Goal: Information Seeking & Learning: Learn about a topic

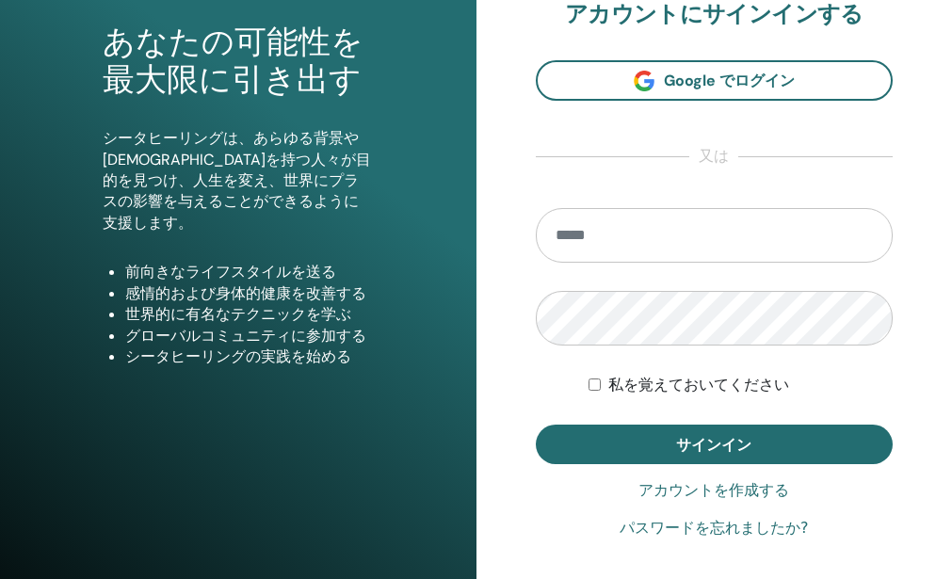
scroll to position [188, 0]
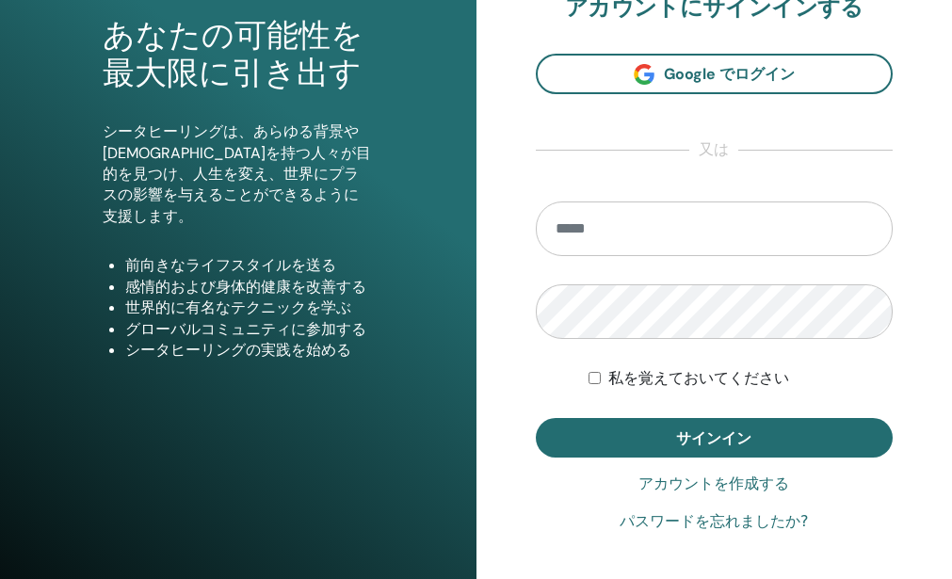
type input "**********"
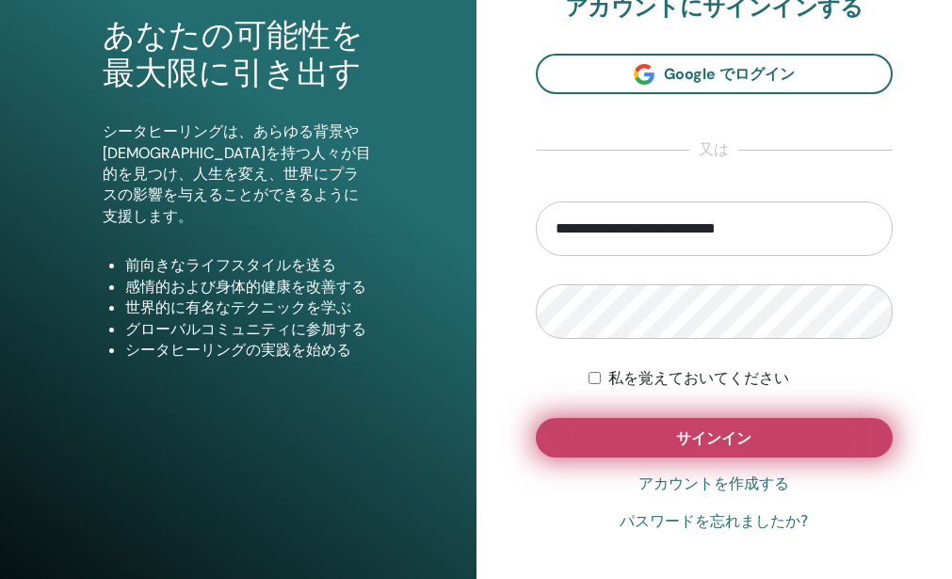
click at [641, 457] on button "サインイン" at bounding box center [715, 438] width 358 height 40
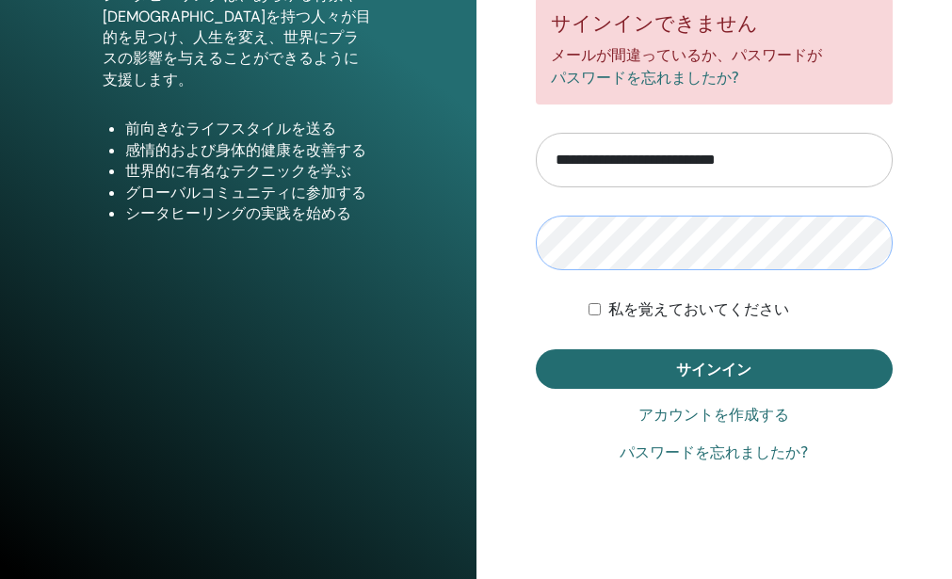
scroll to position [376, 0]
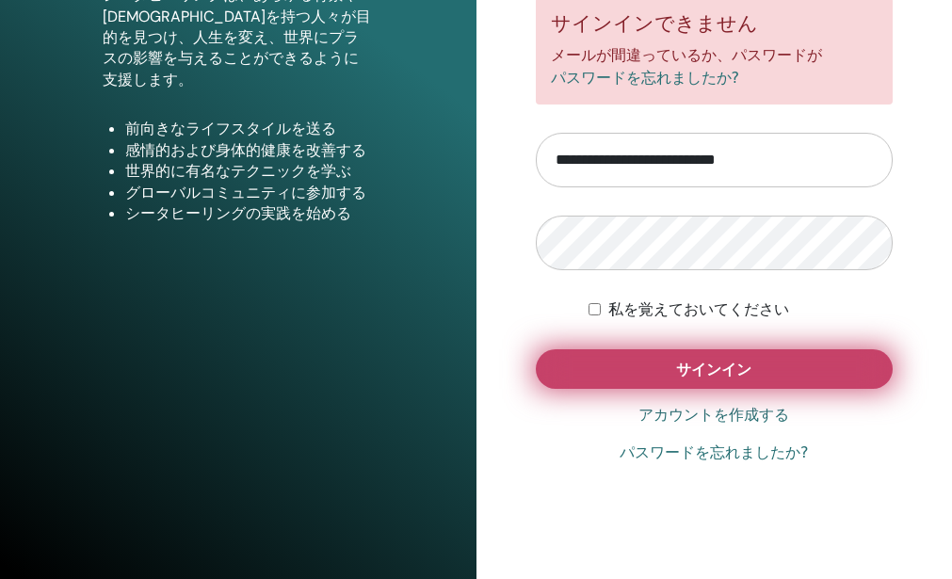
click at [721, 360] on span "サインイン" at bounding box center [713, 370] width 75 height 20
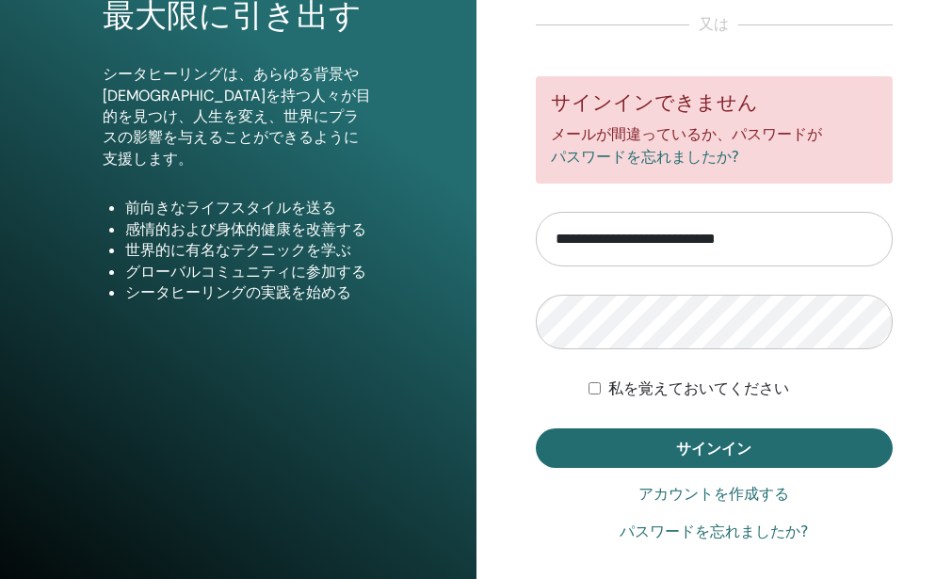
scroll to position [282, 0]
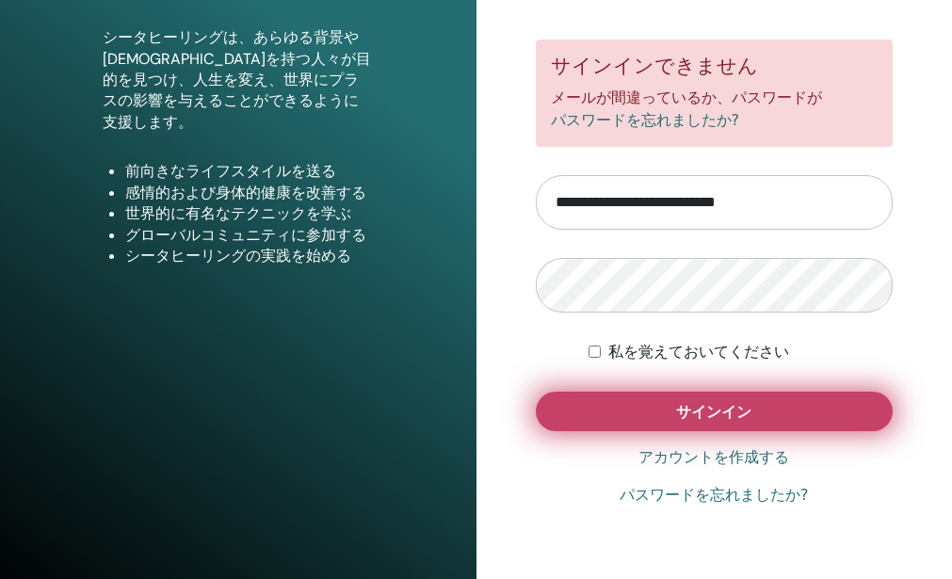
click at [716, 431] on button "サインイン" at bounding box center [715, 412] width 358 height 40
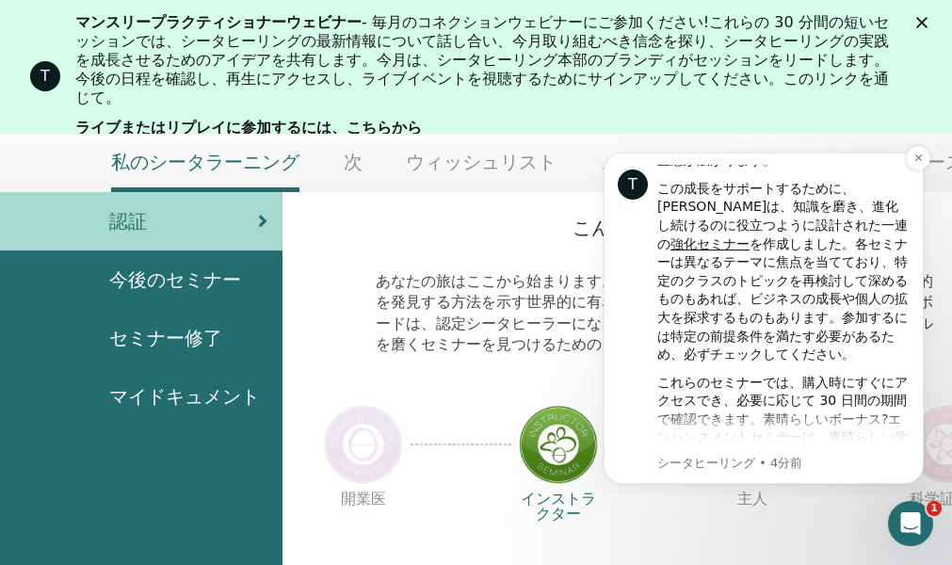
scroll to position [238, 0]
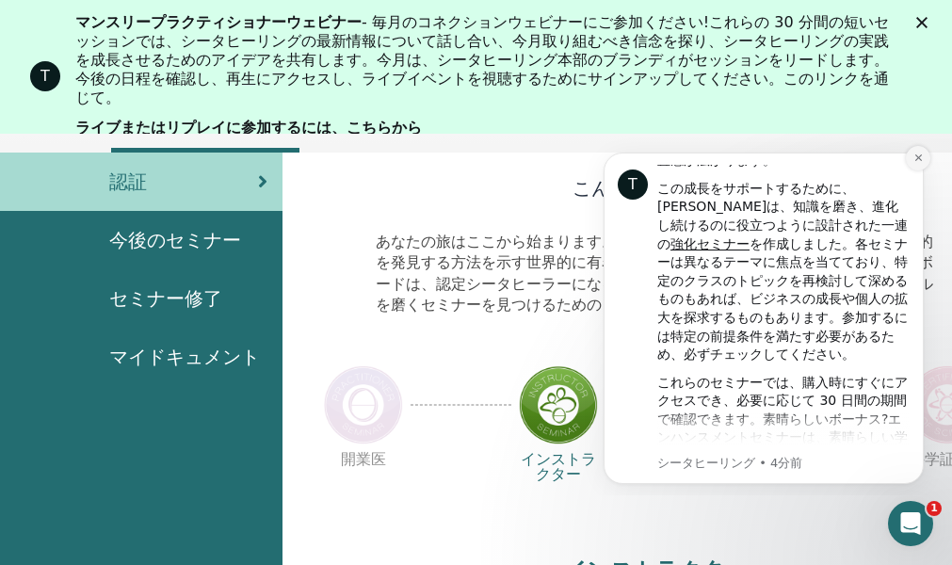
click at [919, 163] on icon "通知を閉じる" at bounding box center [918, 157] width 10 height 10
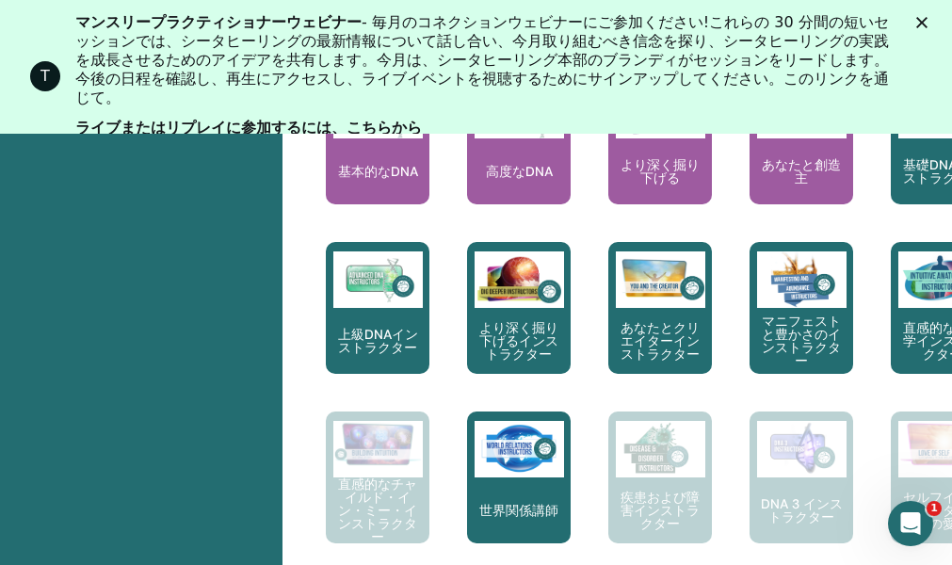
scroll to position [897, 0]
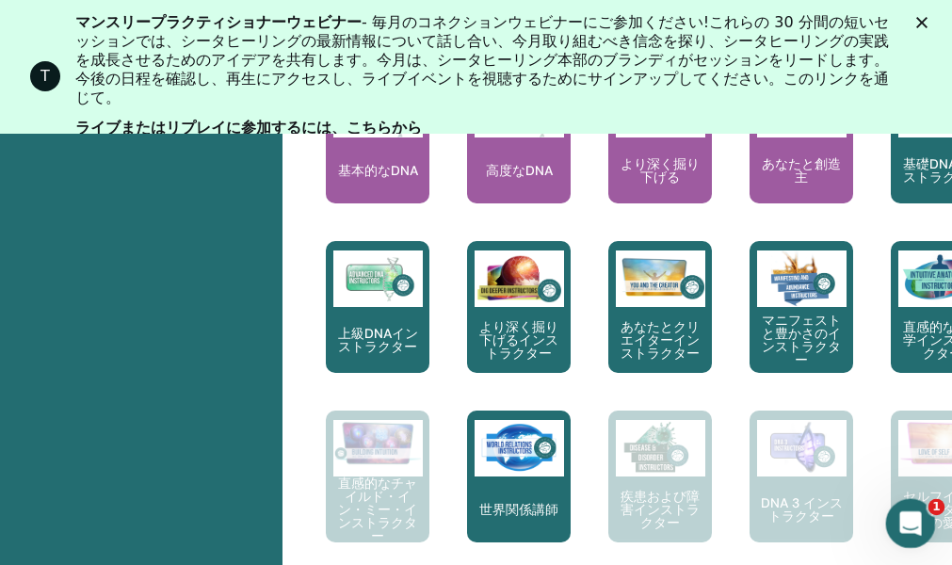
click at [905, 506] on icon "Intercom Messengerを開く" at bounding box center [907, 520] width 31 height 31
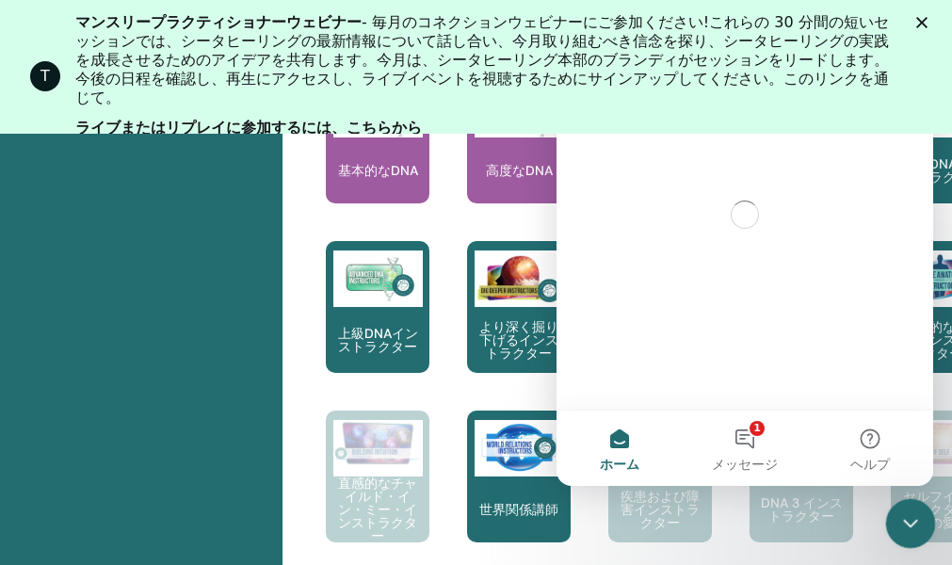
scroll to position [0, 0]
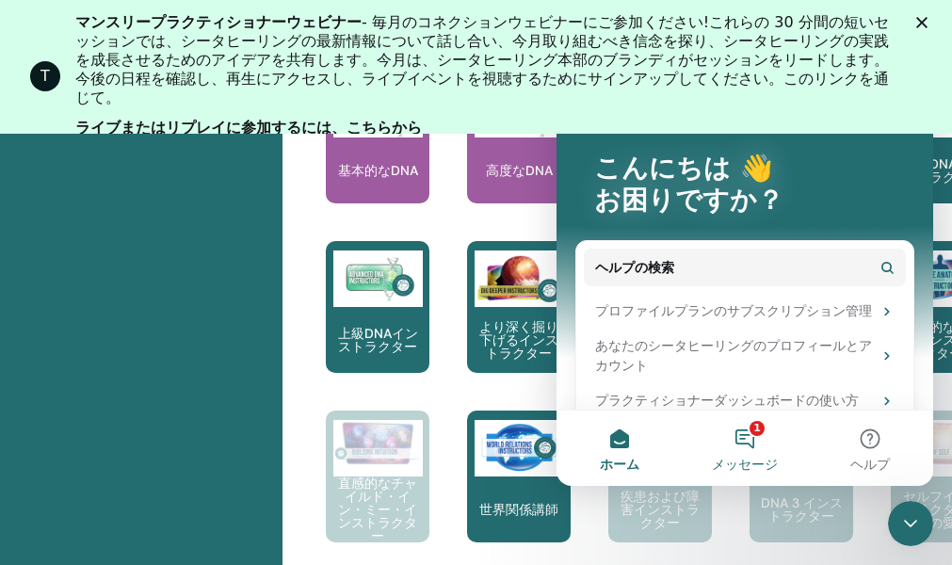
click at [740, 433] on button "1 メッセージ" at bounding box center [743, 447] width 125 height 75
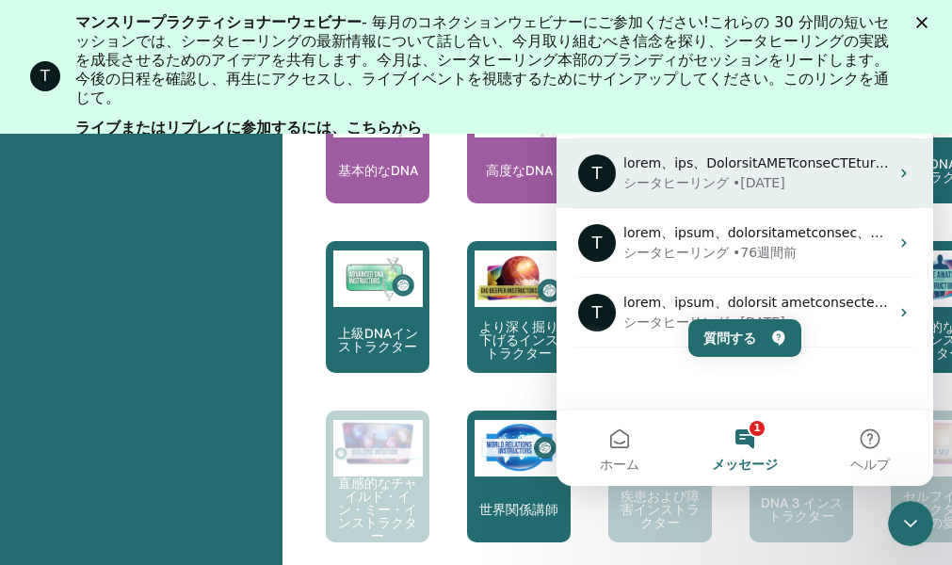
click at [666, 172] on div "インターホンメッセンジャー" at bounding box center [755, 163] width 265 height 20
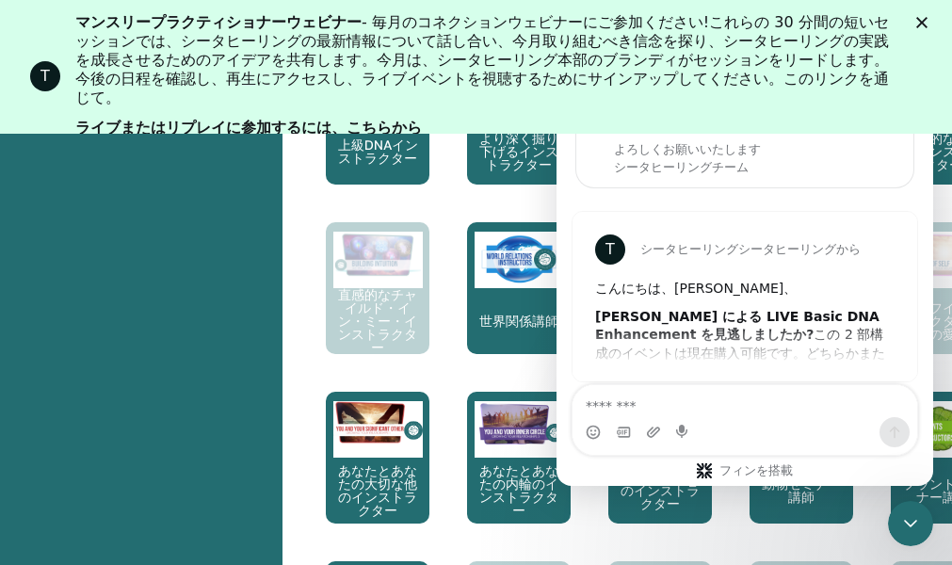
scroll to position [897, 0]
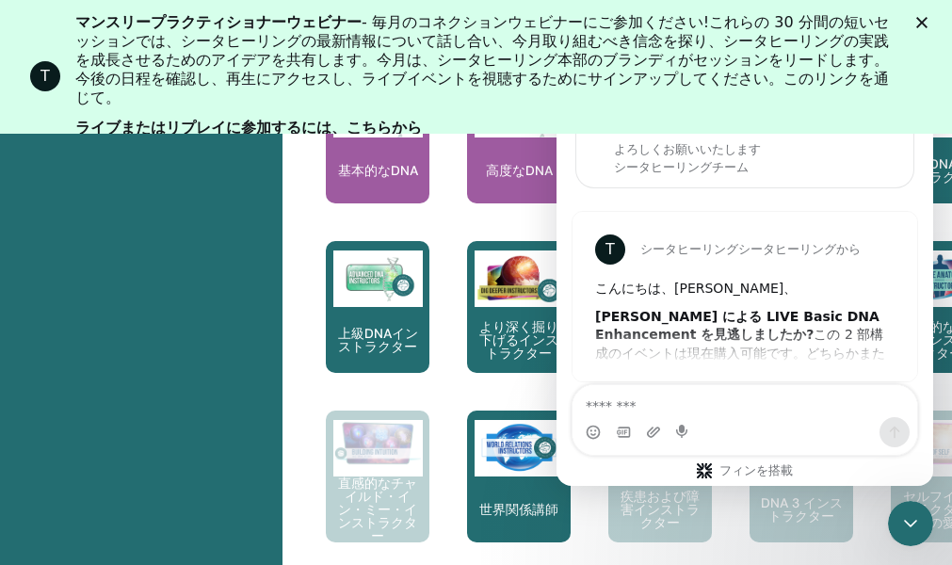
click at [926, 392] on div "インターホンメッセンジャー" at bounding box center [744, 420] width 376 height 72
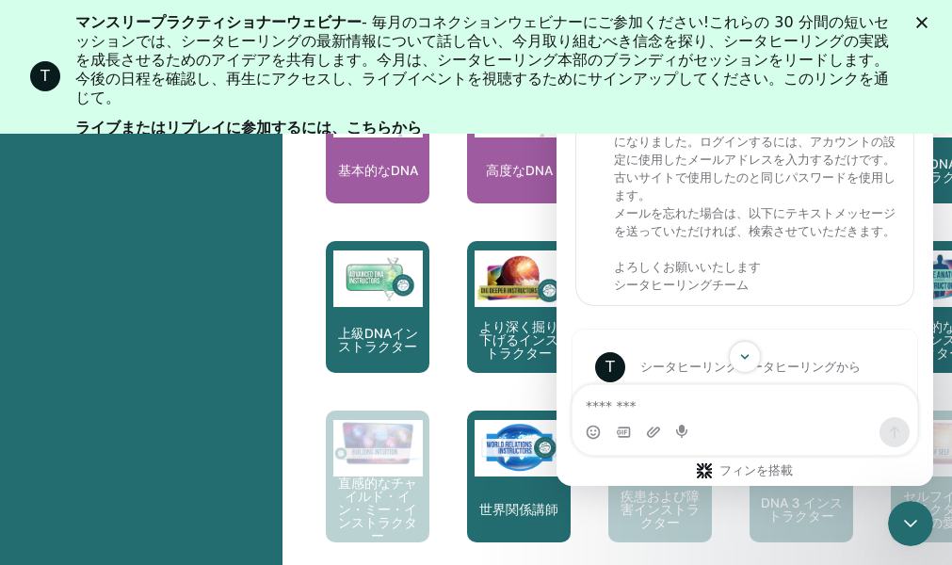
scroll to position [118, 0]
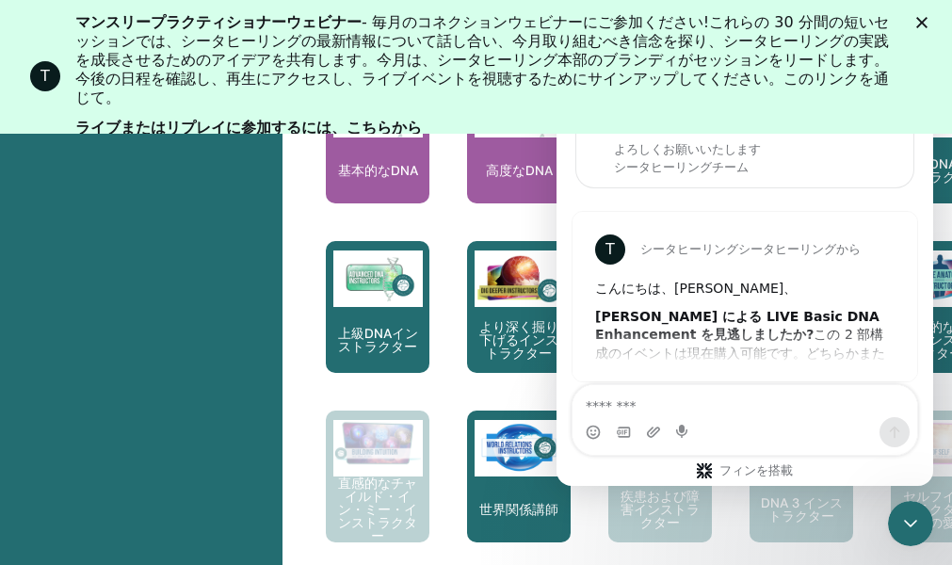
click at [419, 65] on span "ここからシータヒーリングの旅が始まります。これは、認定プラクティショナーになるために受講する最初のセミナーです..." at bounding box center [381, 26] width 182 height 77
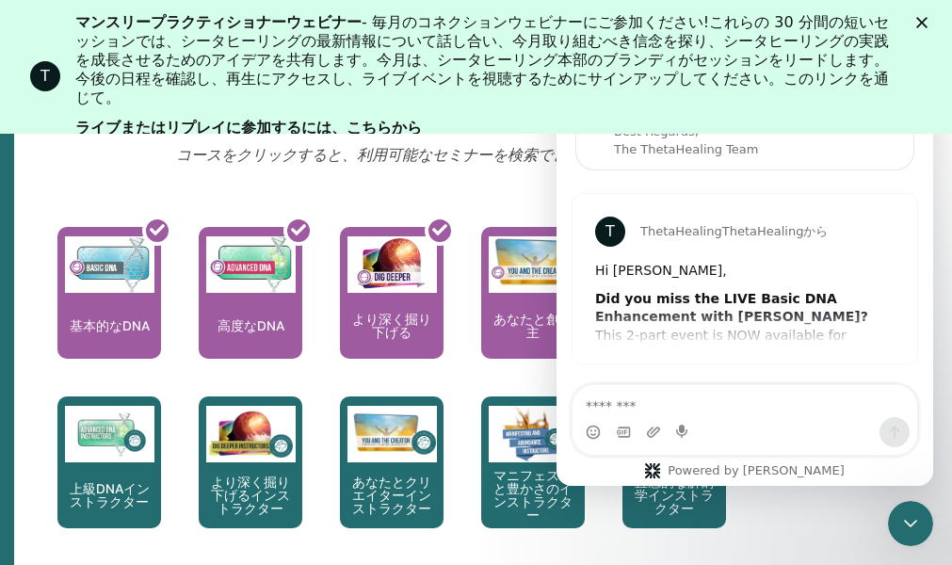
scroll to position [763, 280]
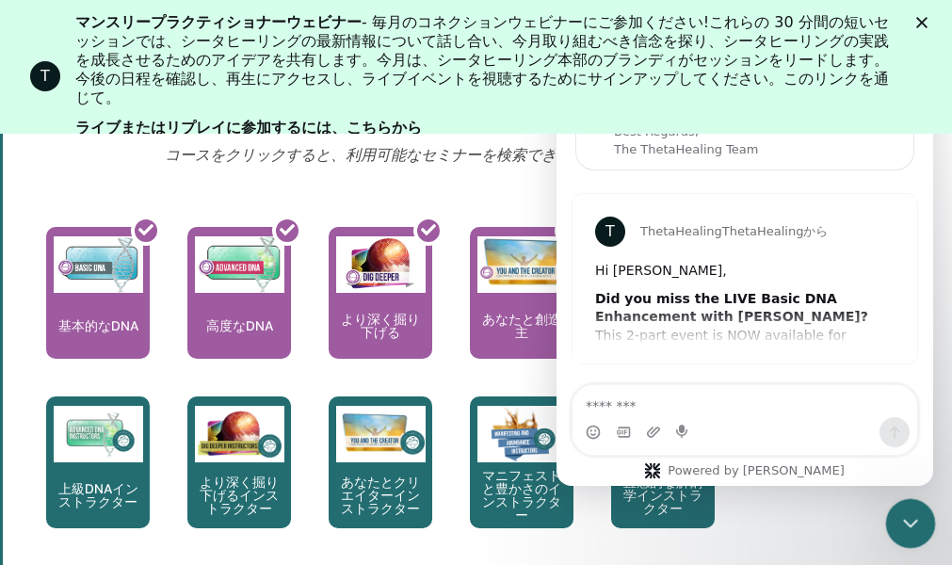
click at [904, 510] on icon "Intercom Messengerを閉じる" at bounding box center [907, 520] width 23 height 23
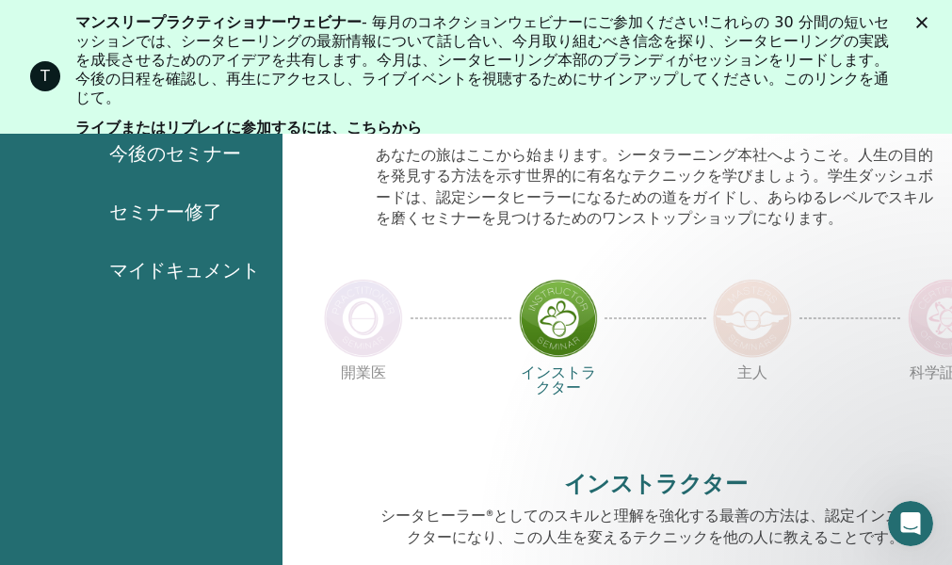
scroll to position [55, 0]
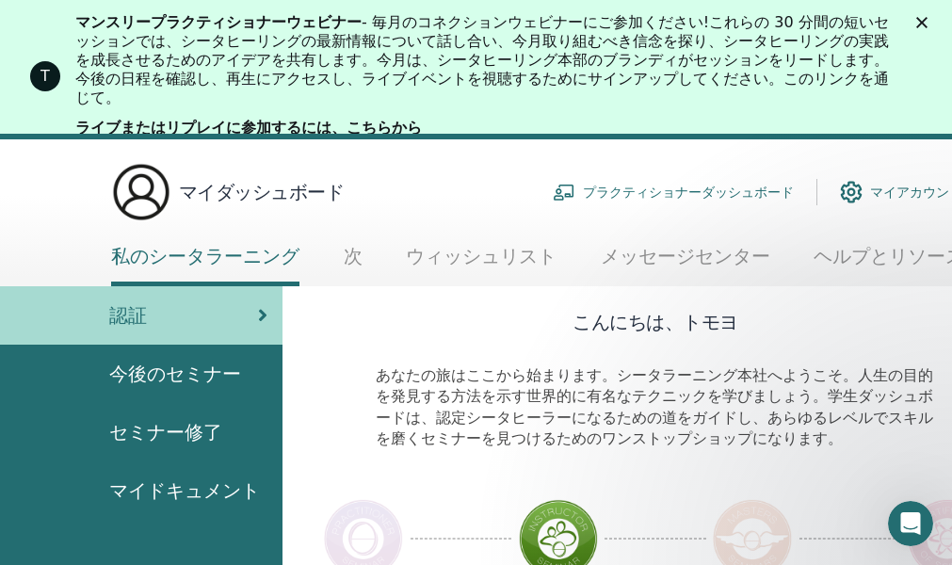
click at [199, 376] on span "今後のセミナー" at bounding box center [175, 374] width 132 height 28
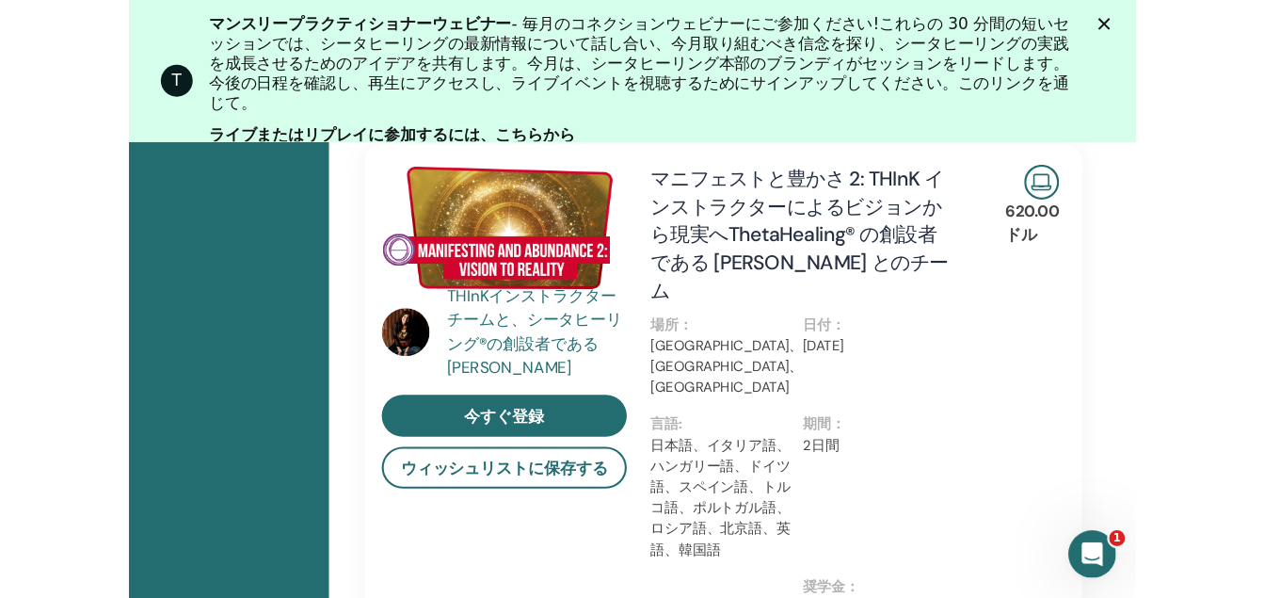
scroll to position [520, 90]
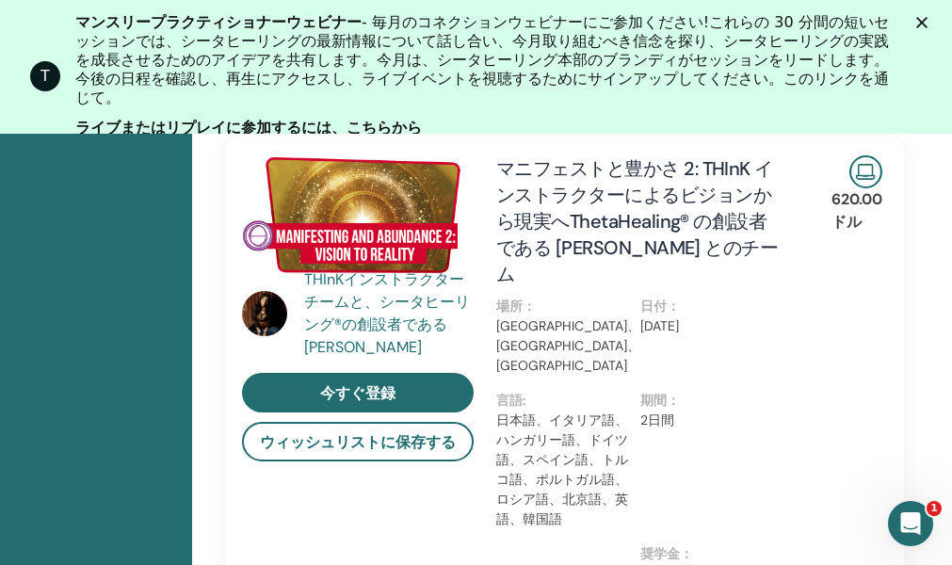
drag, startPoint x: 876, startPoint y: 2, endPoint x: 936, endPoint y: 234, distance: 239.9
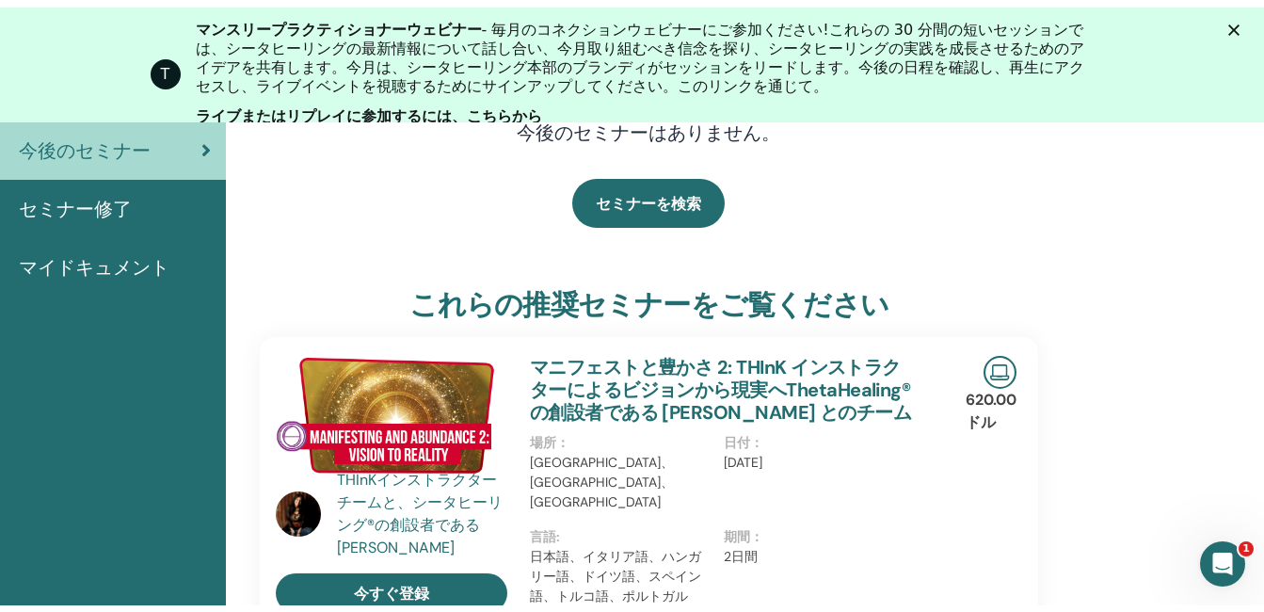
scroll to position [2, 0]
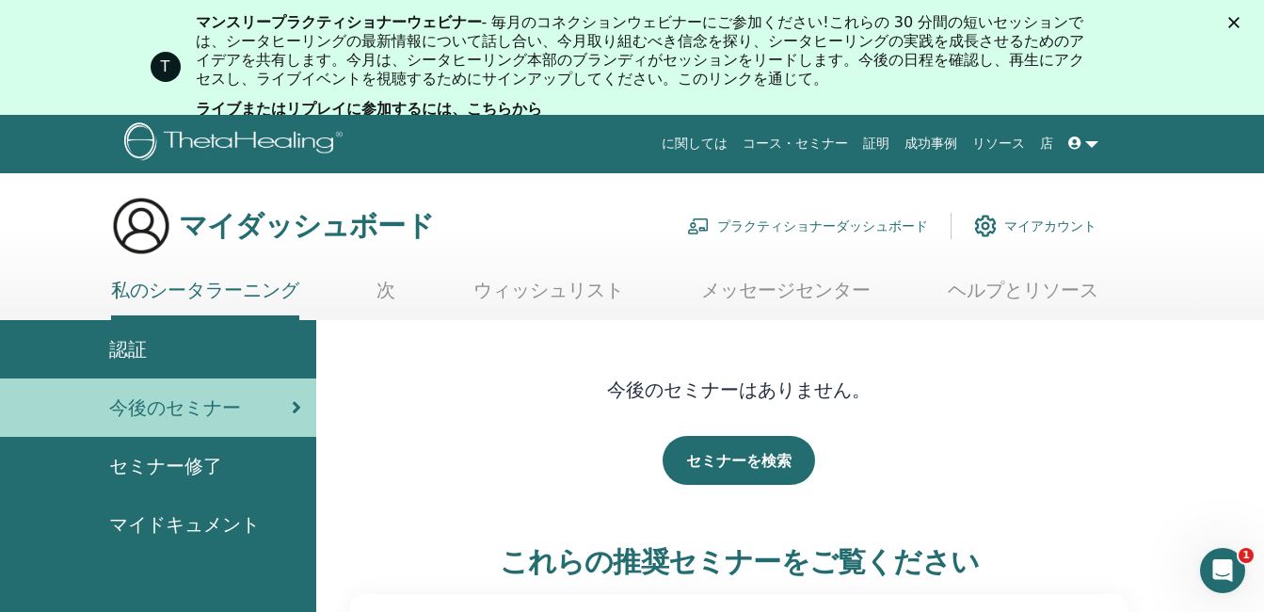
click at [951, 225] on font "マイアカウント" at bounding box center [1050, 225] width 92 height 17
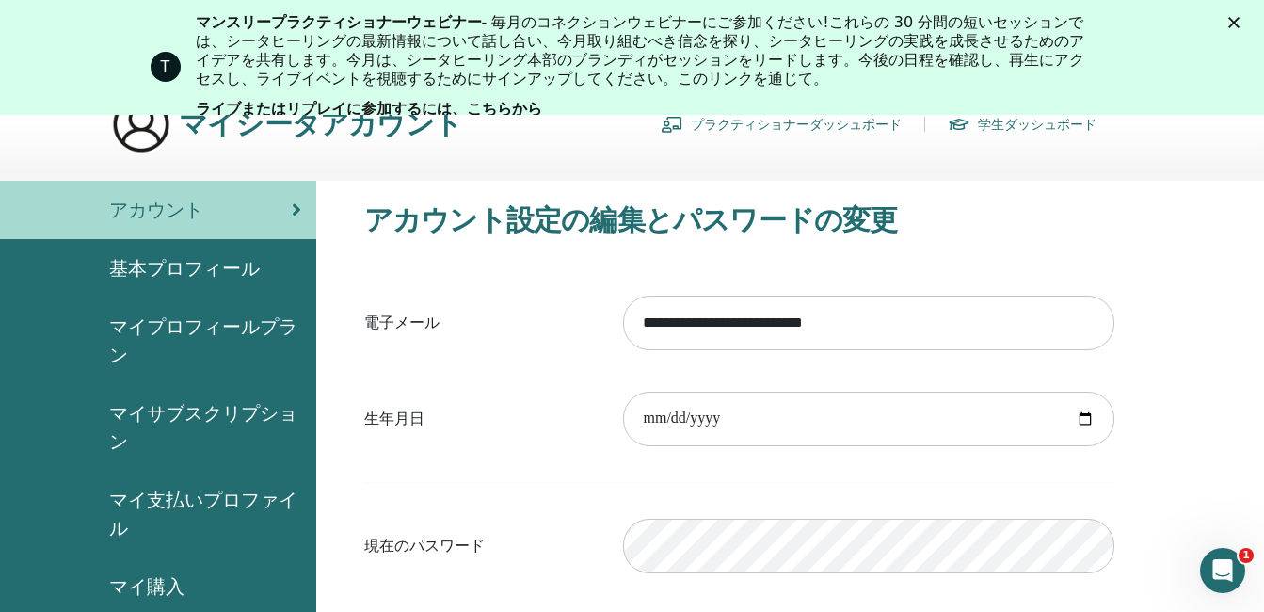
scroll to position [136, 0]
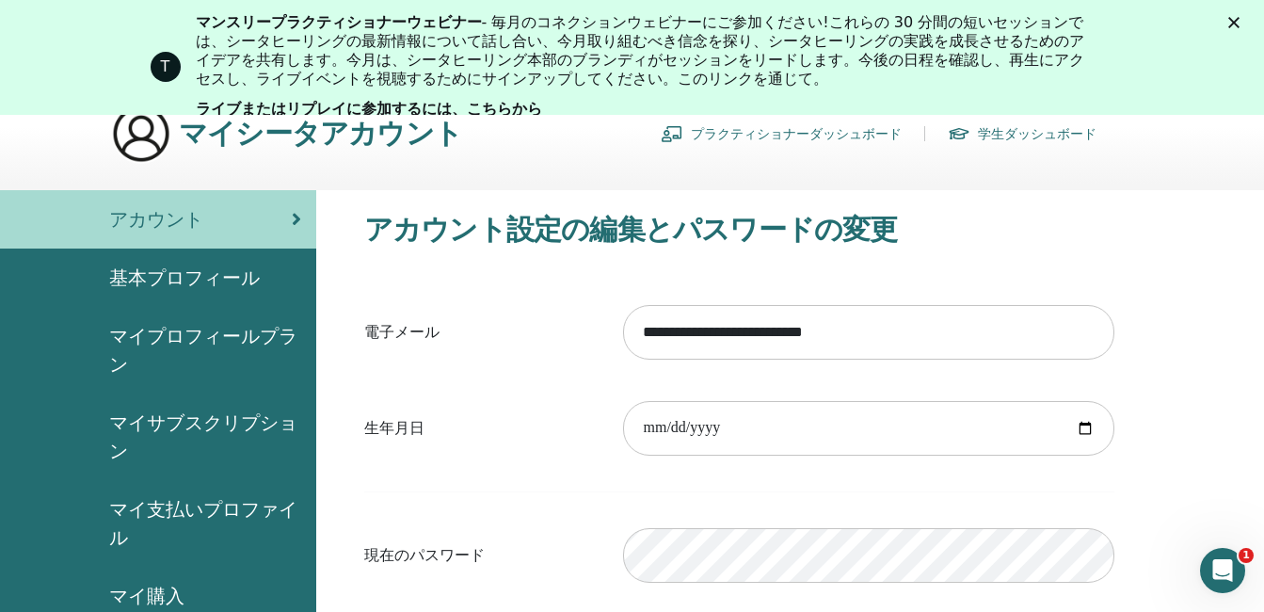
click at [234, 332] on span "マイプロフィールプラン" at bounding box center [205, 350] width 192 height 56
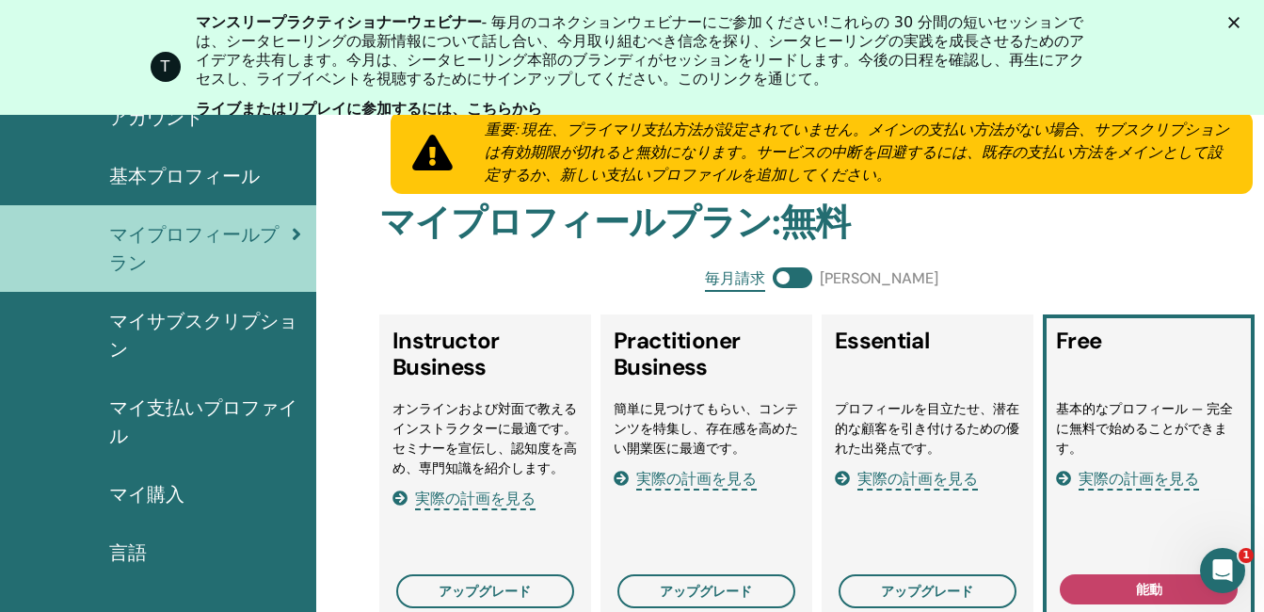
scroll to position [230, 0]
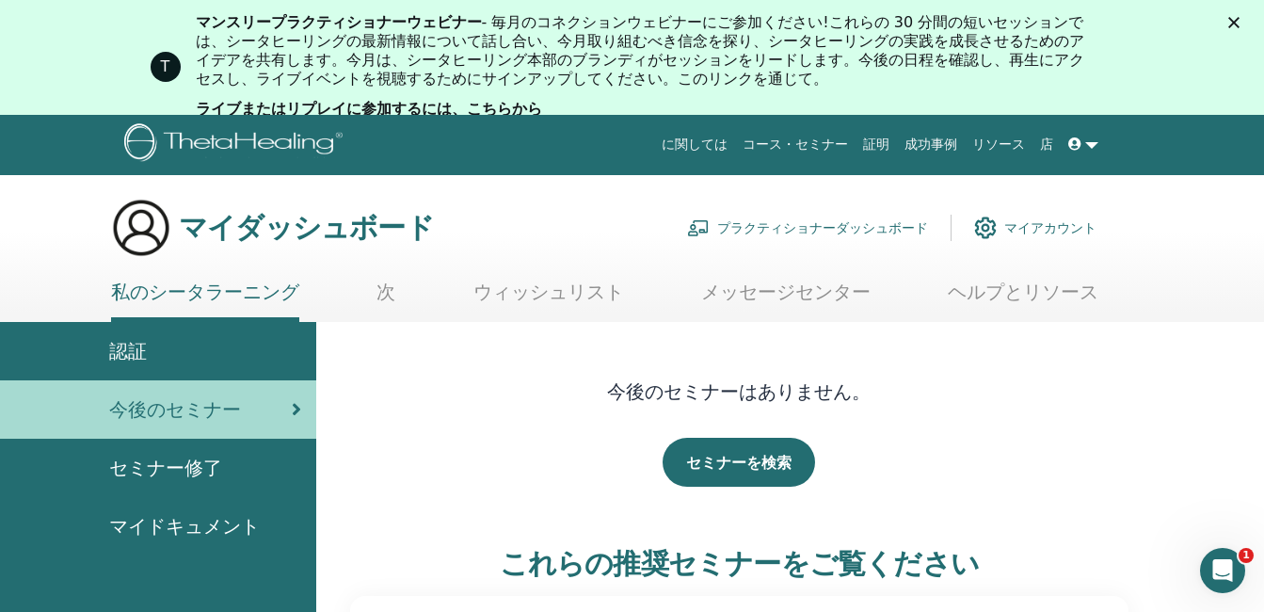
click at [207, 346] on link "認証" at bounding box center [158, 351] width 316 height 58
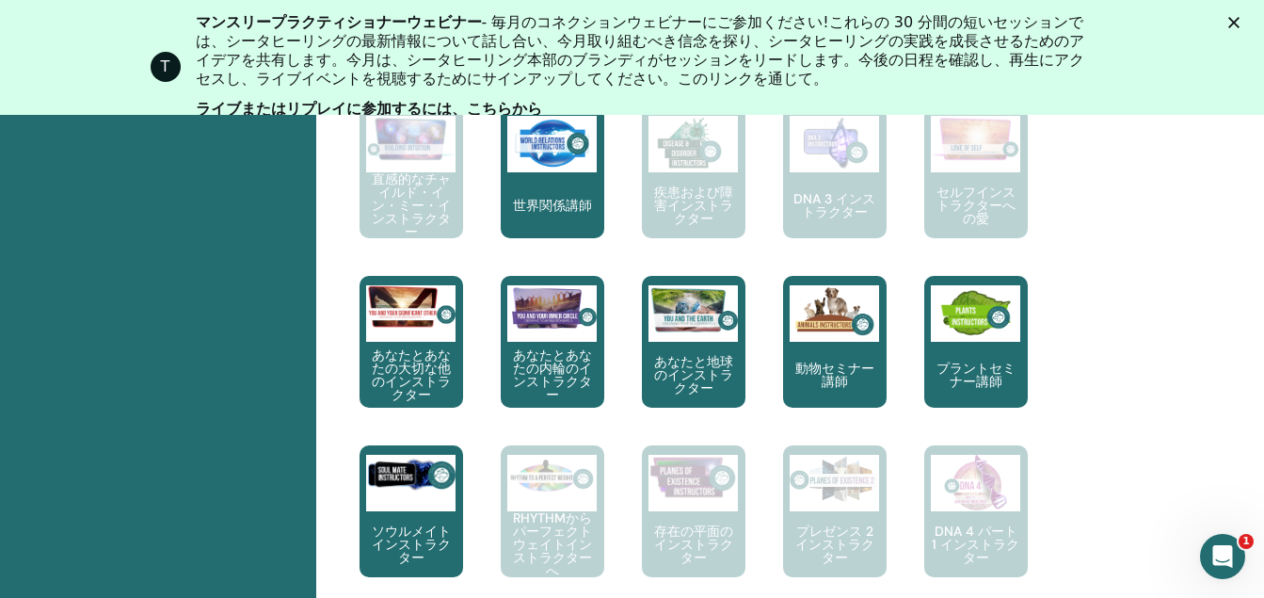
scroll to position [1273, 0]
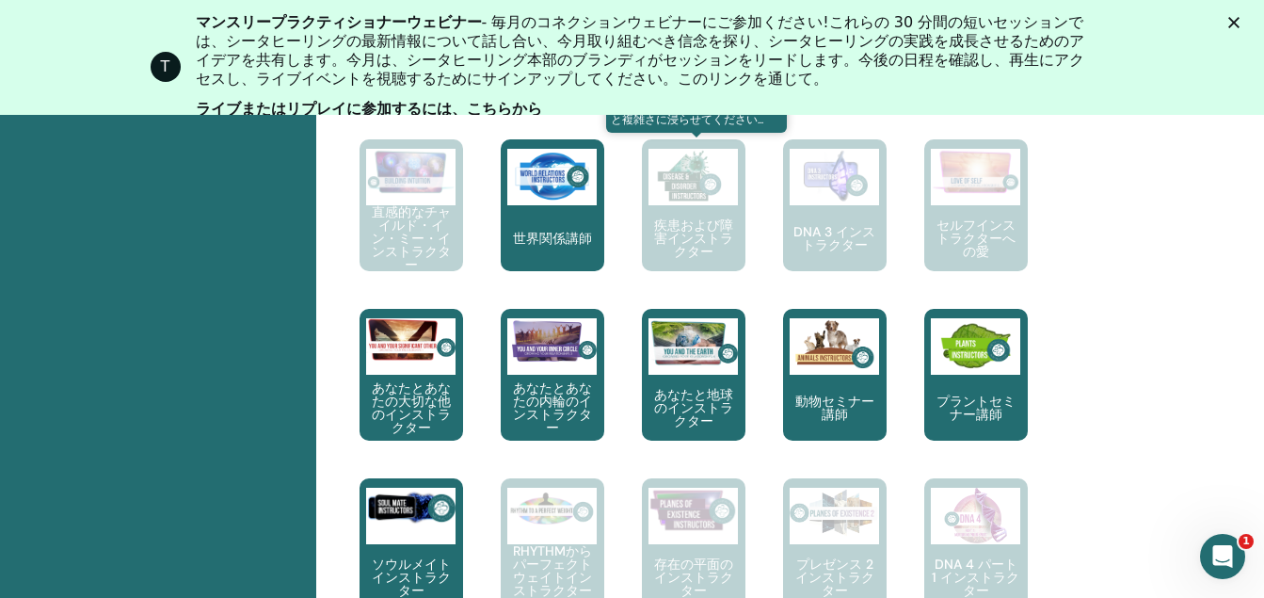
click at [689, 248] on p "疾患および障害インストラクター" at bounding box center [694, 238] width 104 height 40
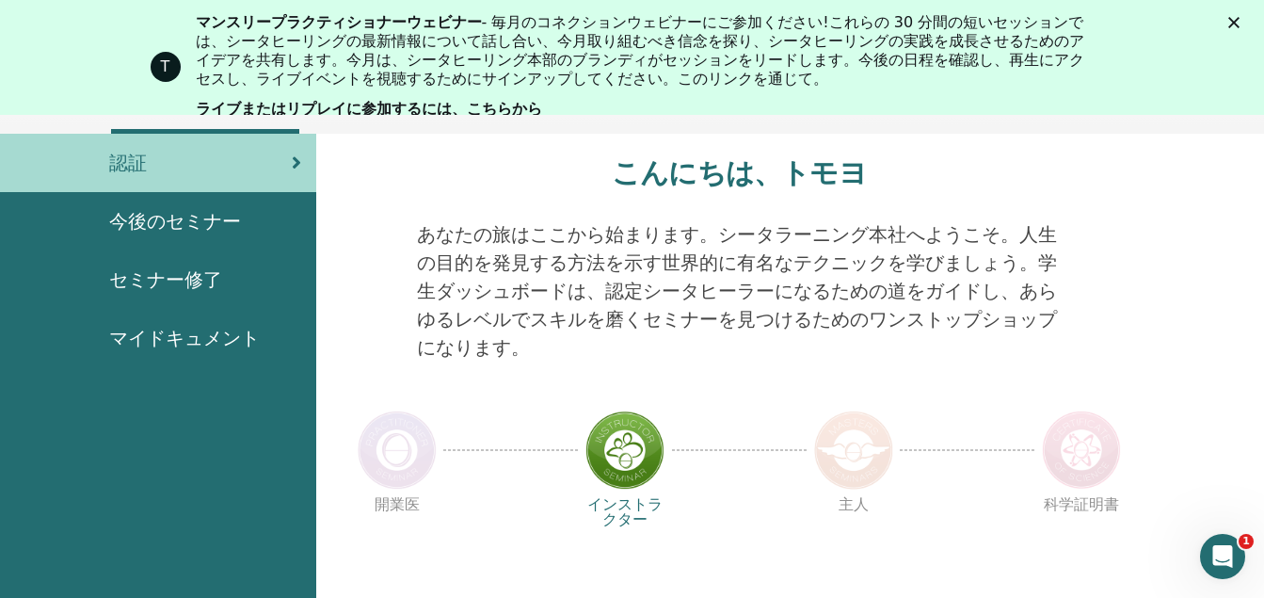
scroll to position [332, 0]
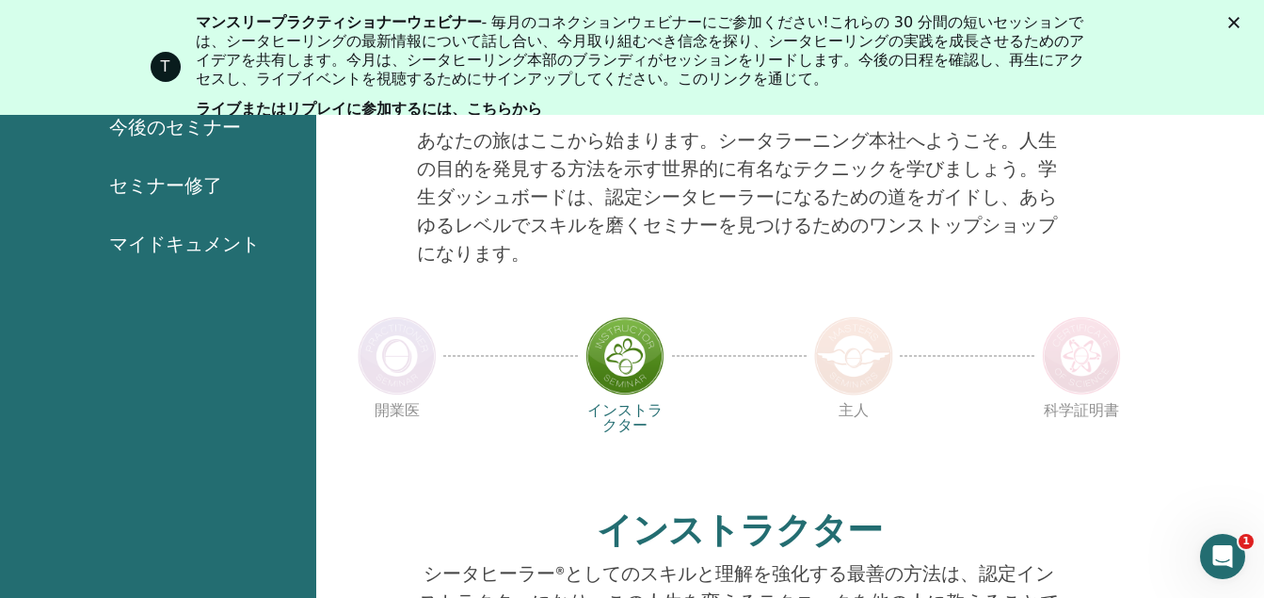
click at [193, 195] on span "セミナー修了" at bounding box center [165, 185] width 113 height 28
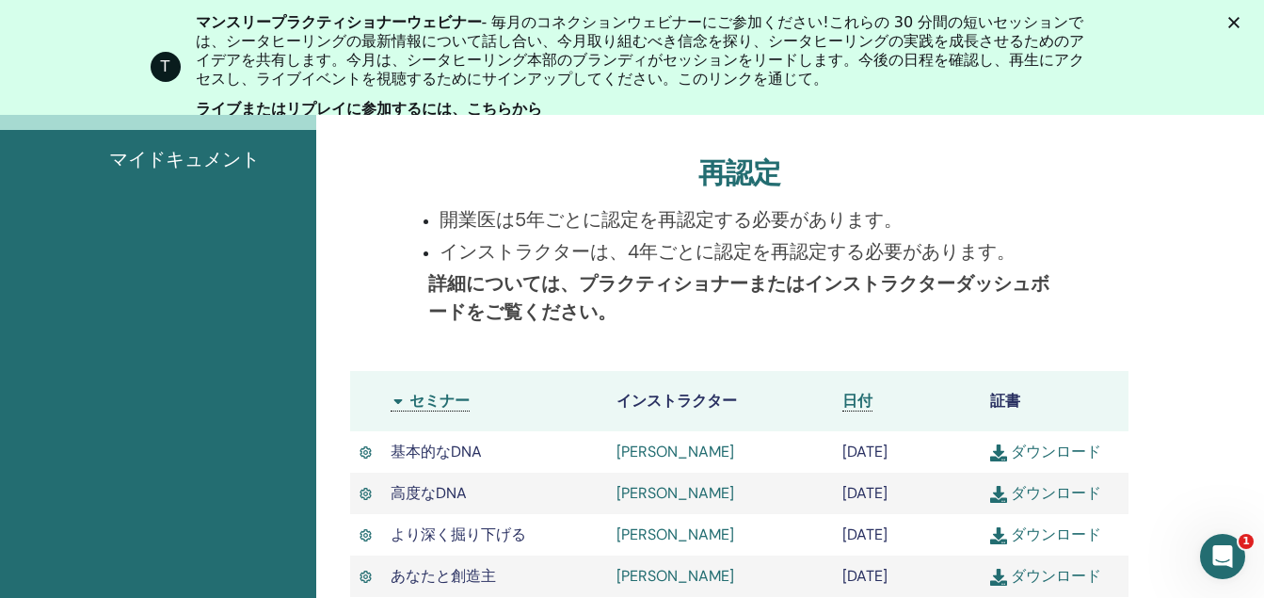
scroll to position [238, 0]
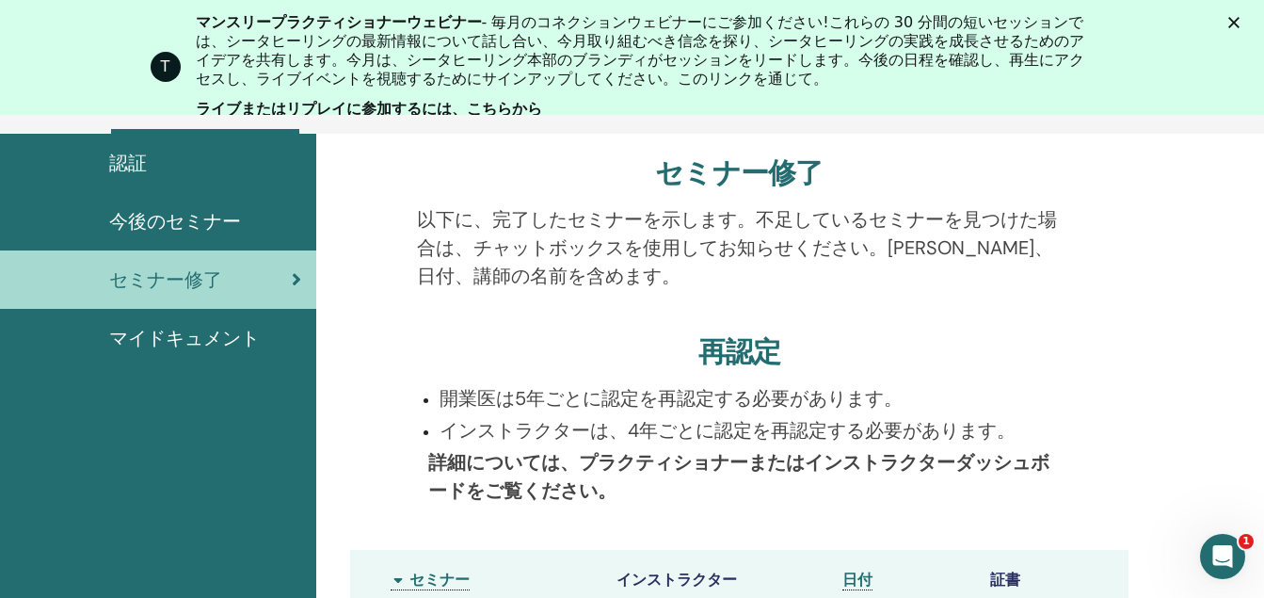
click at [166, 218] on span "今後のセミナー" at bounding box center [175, 221] width 132 height 28
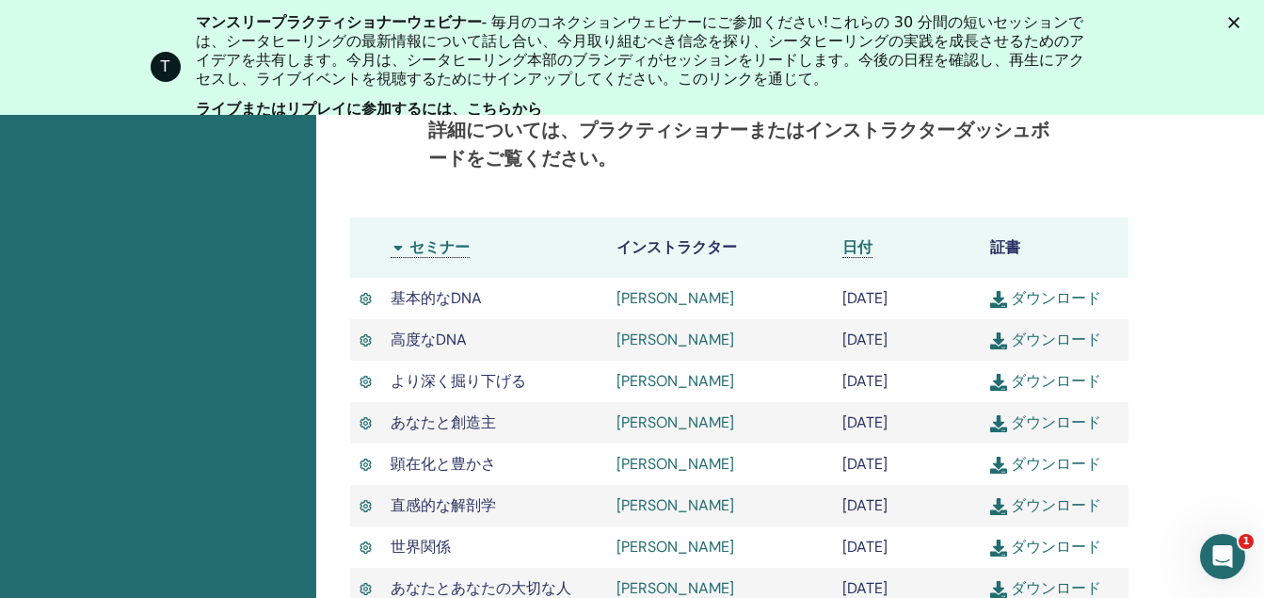
click at [650, 295] on link "[PERSON_NAME]" at bounding box center [675, 298] width 118 height 20
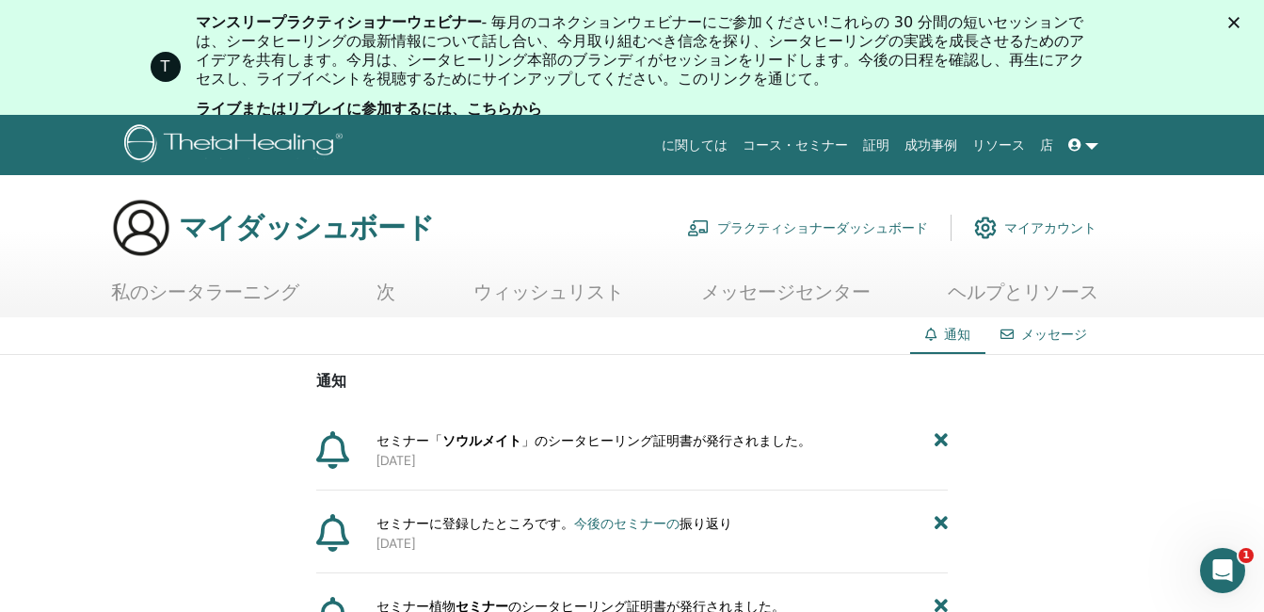
click at [1020, 228] on font "マイアカウント" at bounding box center [1050, 227] width 92 height 17
